Goal: Navigation & Orientation: Find specific page/section

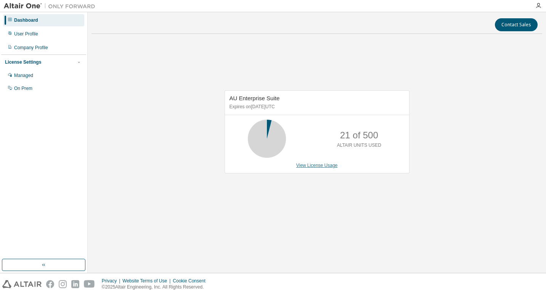
click at [315, 167] on link "View License Usage" at bounding box center [317, 165] width 42 height 5
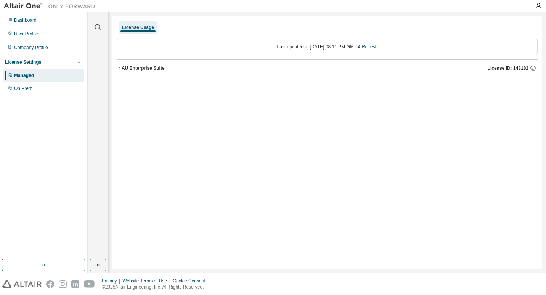
click at [119, 68] on icon "button" at bounding box center [119, 68] width 5 height 5
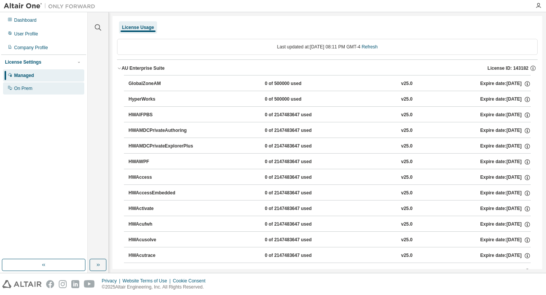
click at [38, 88] on div "On Prem" at bounding box center [43, 88] width 81 height 12
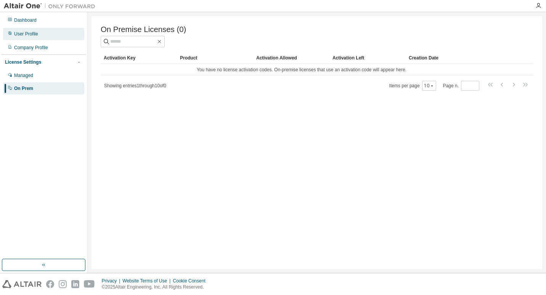
click at [32, 36] on div "User Profile" at bounding box center [26, 34] width 24 height 6
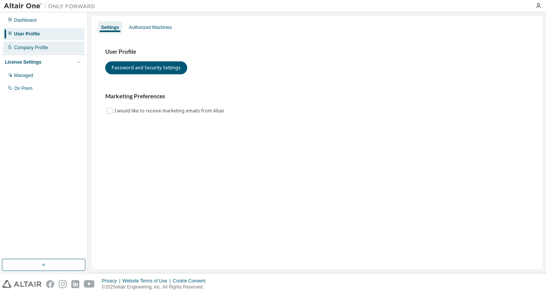
click at [42, 48] on div "Company Profile" at bounding box center [31, 48] width 34 height 6
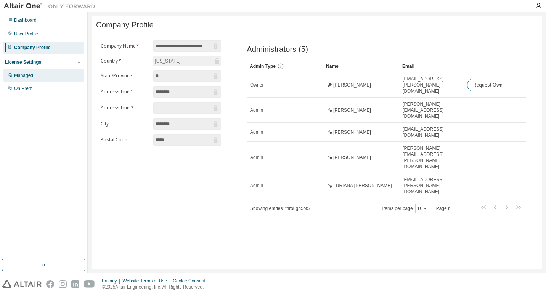
click at [34, 77] on div "Managed" at bounding box center [43, 75] width 81 height 12
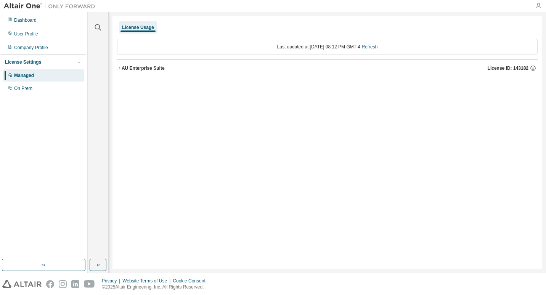
click at [537, 4] on icon "button" at bounding box center [539, 6] width 6 height 6
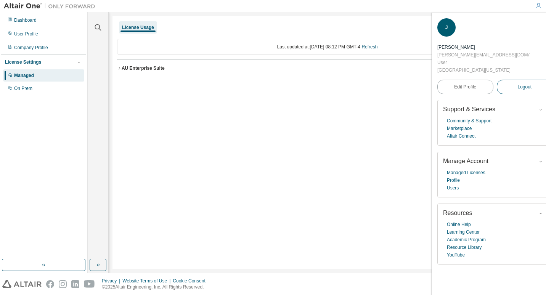
click at [518, 83] on span "Logout" at bounding box center [525, 87] width 14 height 8
